Goal: Information Seeking & Learning: Check status

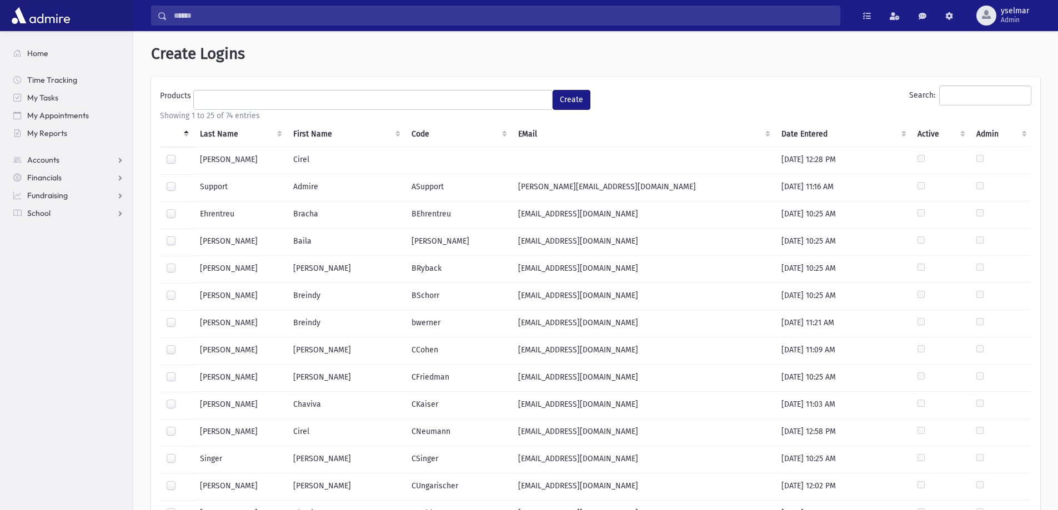
select select
click at [43, 160] on span "Accounts" at bounding box center [43, 160] width 32 height 10
click at [53, 114] on span "My Appointments" at bounding box center [58, 116] width 62 height 10
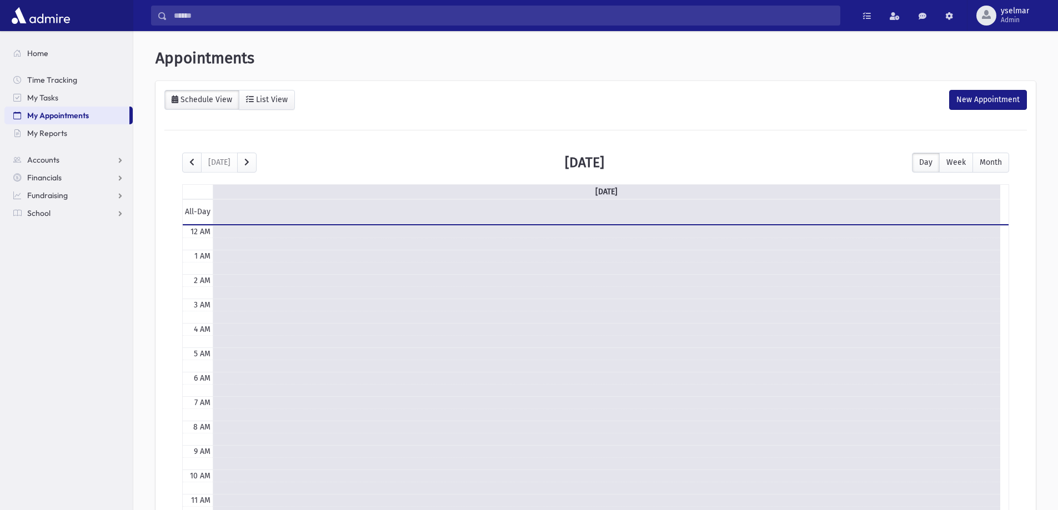
scroll to position [147, 0]
click at [51, 100] on span "My Tasks" at bounding box center [42, 98] width 31 height 10
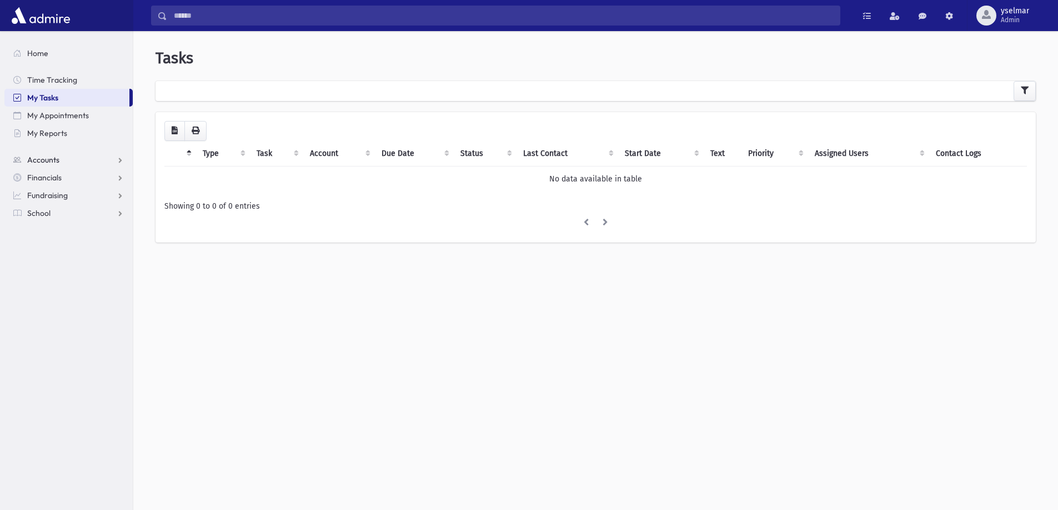
click at [62, 158] on link "Accounts" at bounding box center [68, 160] width 128 height 18
click at [65, 206] on link "Financials" at bounding box center [68, 213] width 128 height 18
click at [119, 194] on link "Pledges" at bounding box center [68, 196] width 128 height 18
click at [75, 229] on span "Pledge List" at bounding box center [61, 231] width 38 height 10
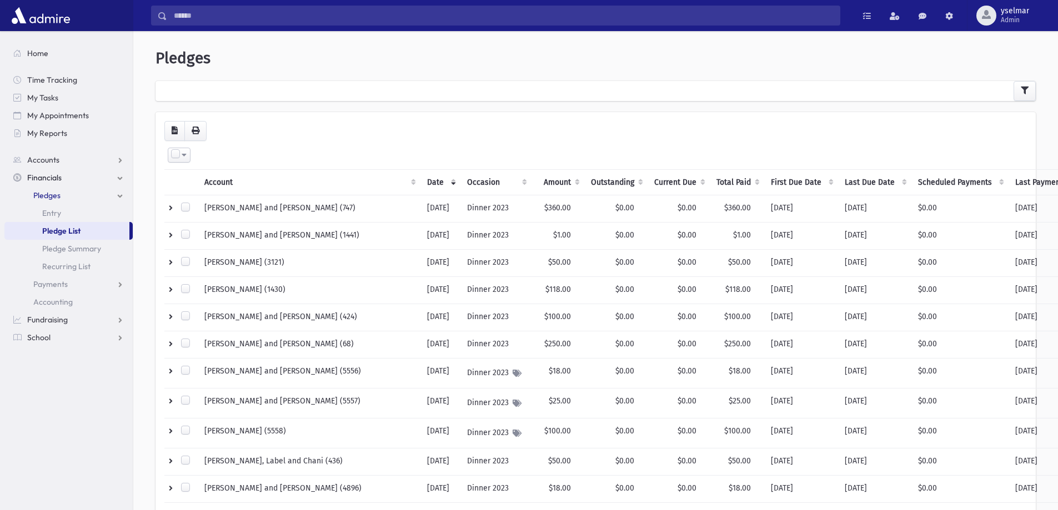
click at [263, 95] on div at bounding box center [596, 91] width 880 height 20
click at [1026, 91] on icon "button" at bounding box center [1025, 91] width 8 height 8
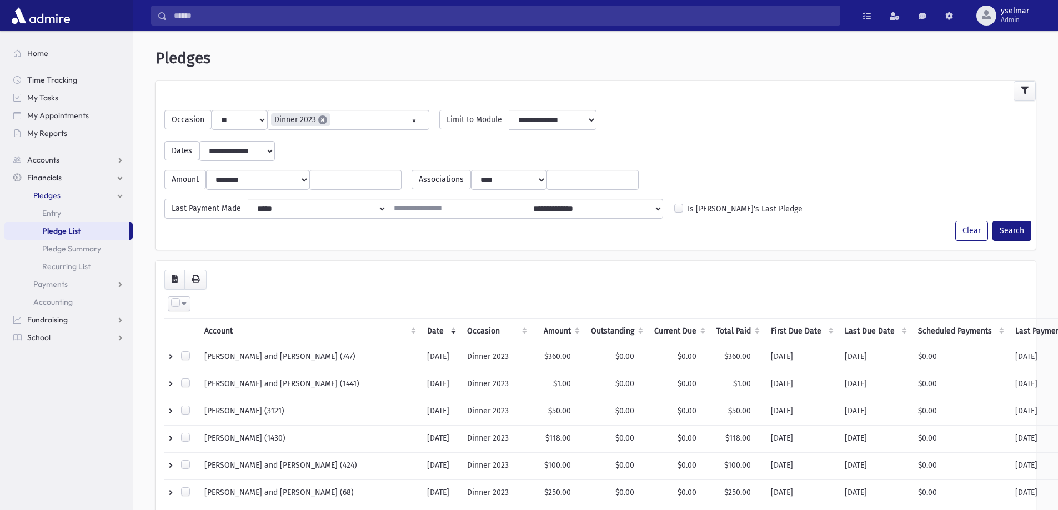
click at [318, 119] on span "×" at bounding box center [322, 120] width 9 height 9
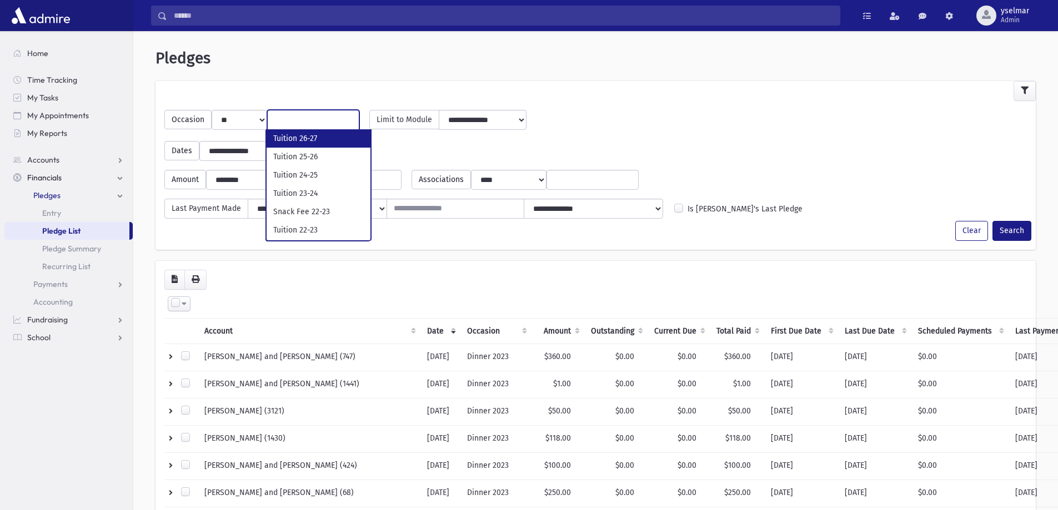
scroll to position [520, 0]
select select "***"
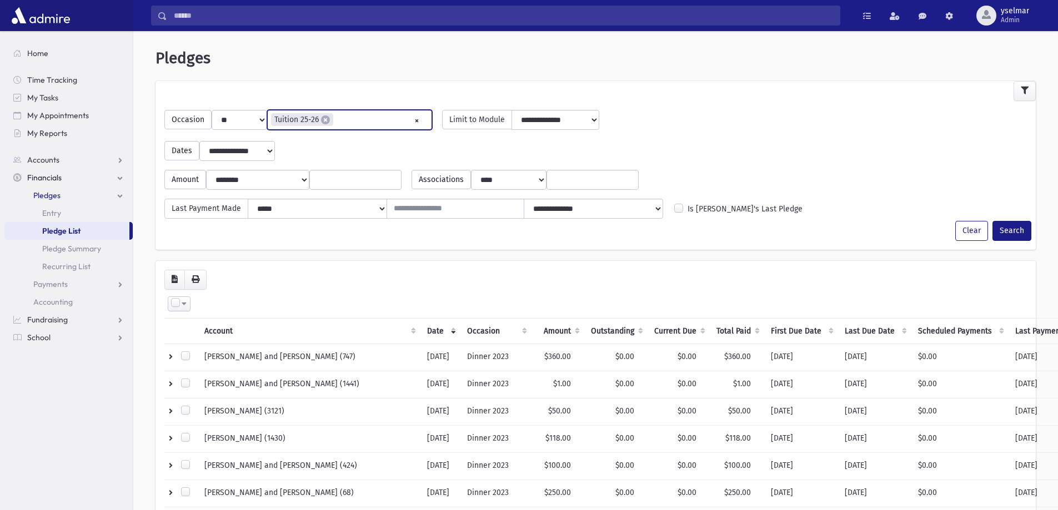
click at [393, 122] on input "search" at bounding box center [376, 120] width 78 height 12
click at [403, 118] on input "search" at bounding box center [441, 120] width 78 height 12
drag, startPoint x: 428, startPoint y: 119, endPoint x: 361, endPoint y: 119, distance: 66.7
click at [361, 119] on ul "× × Tuition 25-26 × Tuition 24-25 × Tuition 23-24" at bounding box center [415, 120] width 295 height 18
click at [603, 147] on div "**********" at bounding box center [596, 146] width 874 height 29
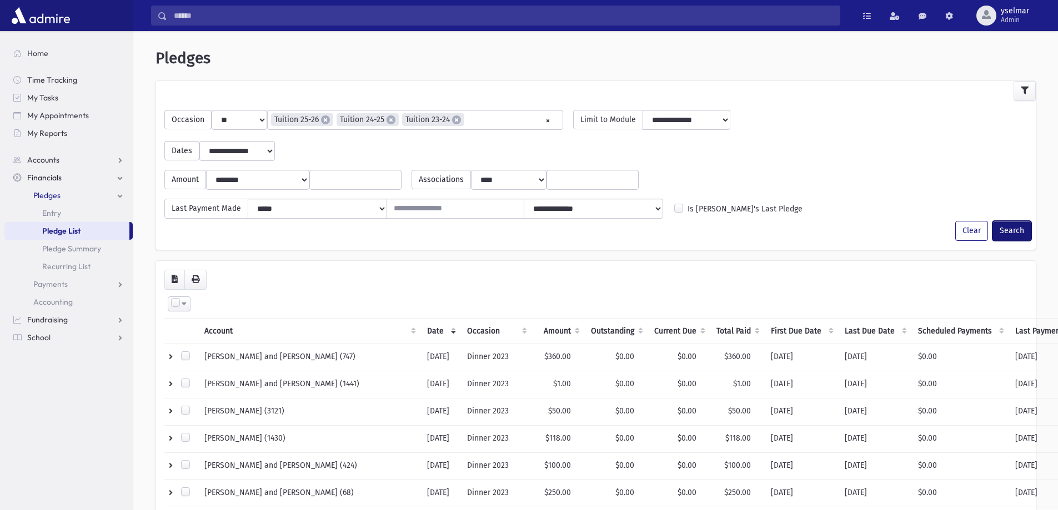
click at [1015, 232] on button "Search" at bounding box center [1012, 231] width 39 height 20
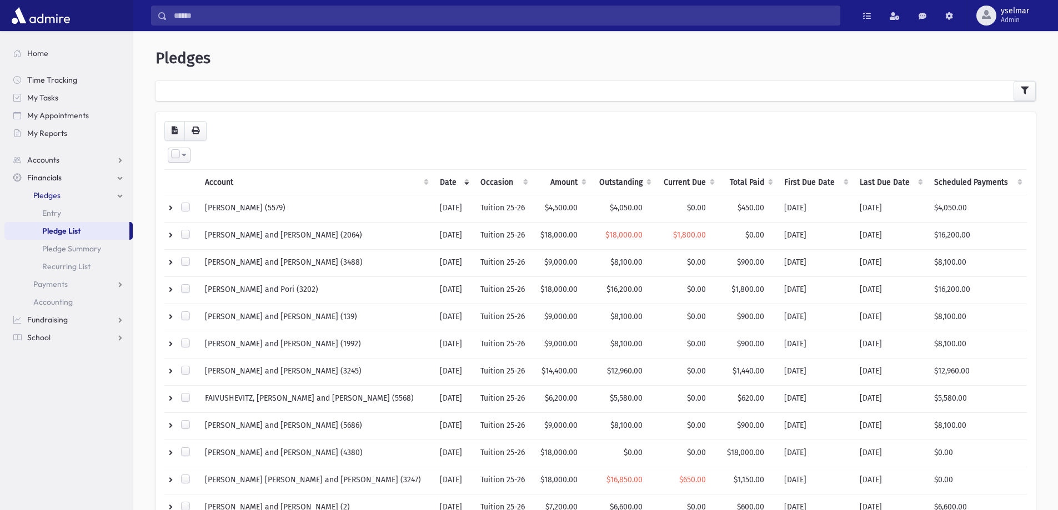
click at [282, 179] on th "Account" at bounding box center [315, 182] width 234 height 26
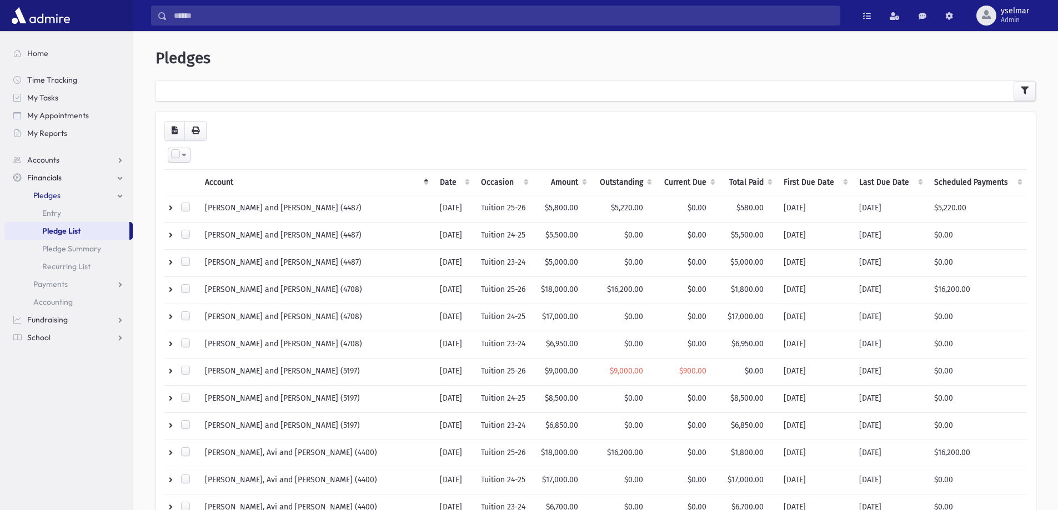
click at [614, 180] on th "Outstanding" at bounding box center [624, 182] width 64 height 26
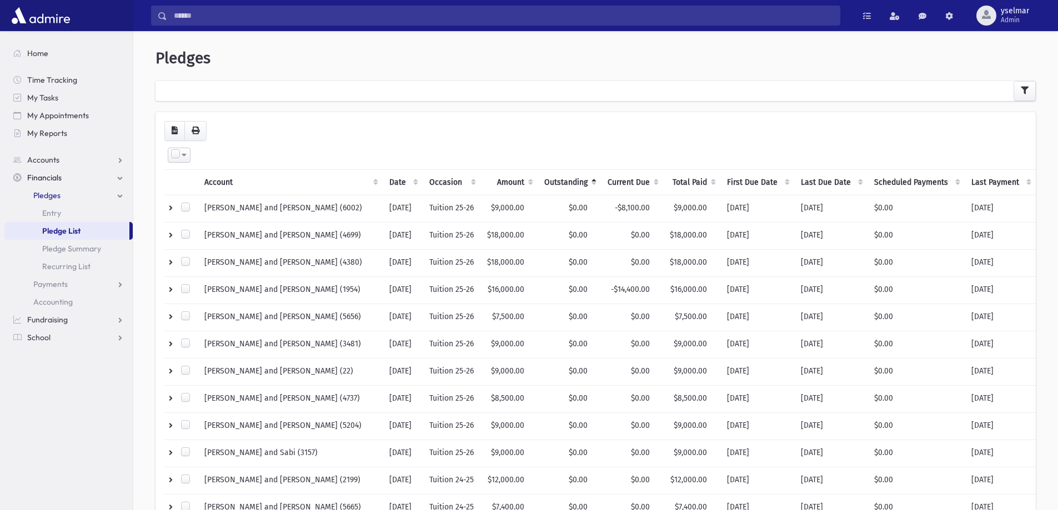
click at [615, 179] on th "Current Due" at bounding box center [632, 182] width 62 height 26
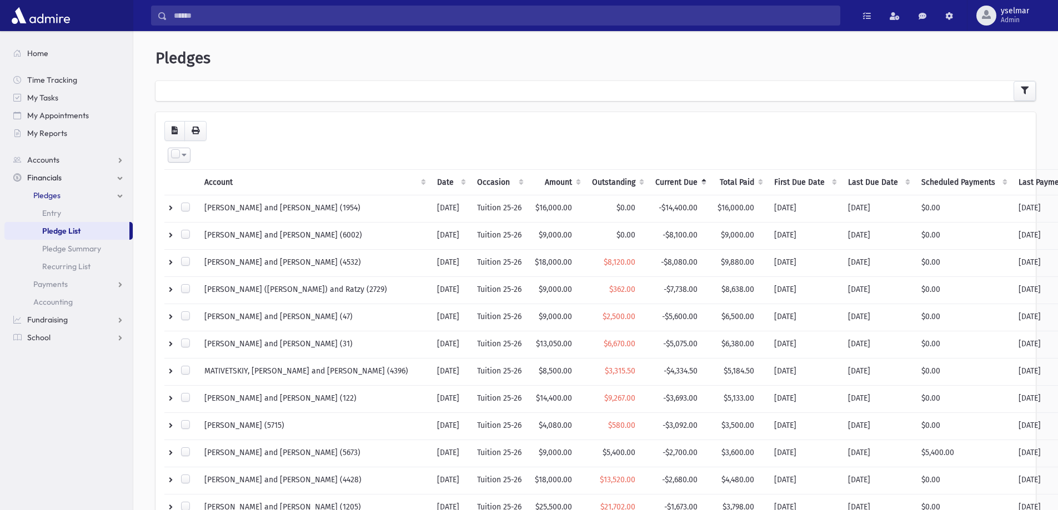
click at [649, 179] on th "Current Due" at bounding box center [680, 182] width 62 height 26
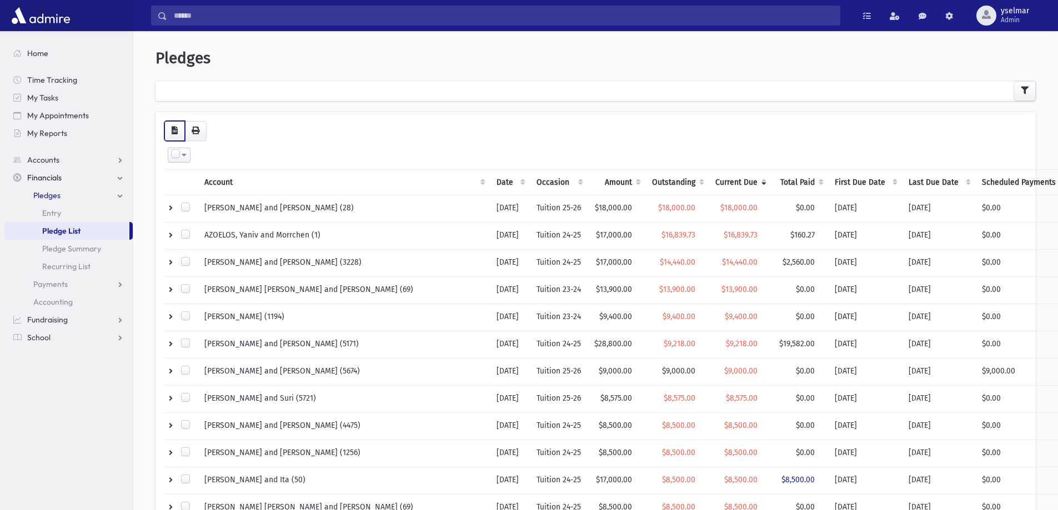
click at [173, 132] on icon "button" at bounding box center [175, 131] width 6 height 8
